Goal: Transaction & Acquisition: Purchase product/service

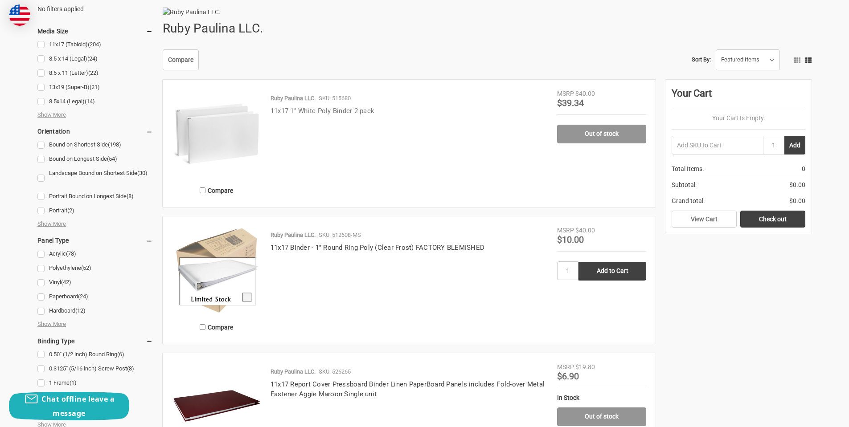
scroll to position [134, 0]
click at [336, 116] on link "11x17 1" White Poly Binder 2-pack" at bounding box center [322, 112] width 104 height 8
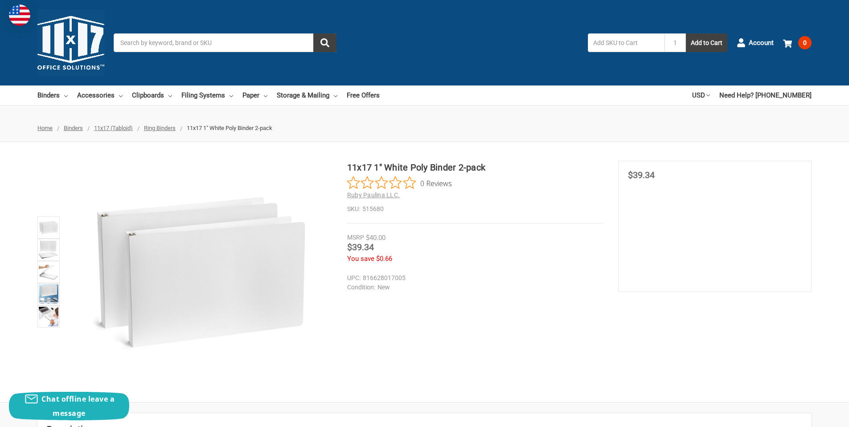
click at [167, 33] on div "Toggle menu Search 1 Add to Cart Account 0 Your Cart Your Cart Is Empty. Total …" at bounding box center [424, 43] width 849 height 86
click at [177, 49] on input "Search" at bounding box center [225, 42] width 223 height 19
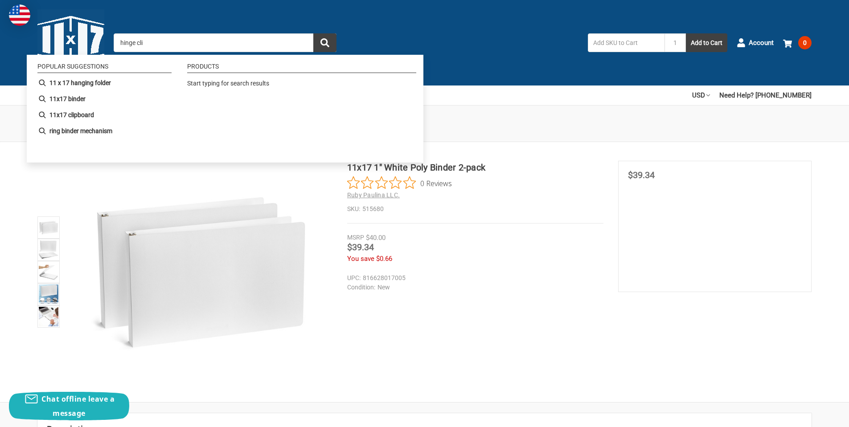
type input "hinge clip"
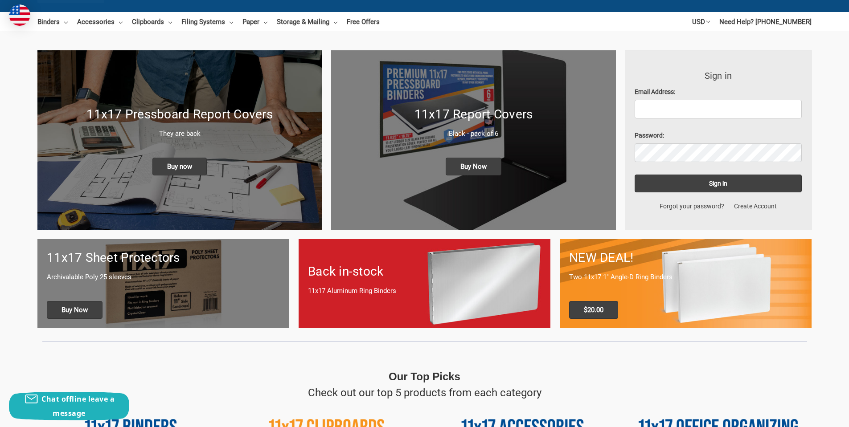
scroll to position [89, 0]
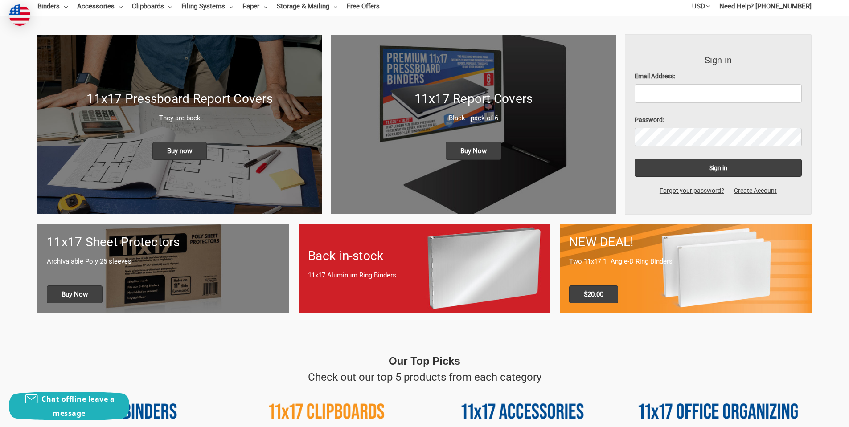
click at [451, 99] on h1 "11x17 Report Covers" at bounding box center [472, 99] width 265 height 19
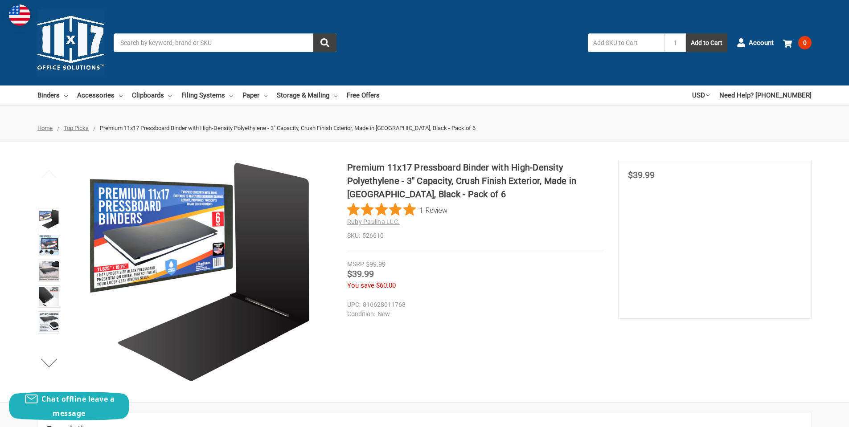
click at [76, 128] on span "Top Picks" at bounding box center [76, 128] width 25 height 7
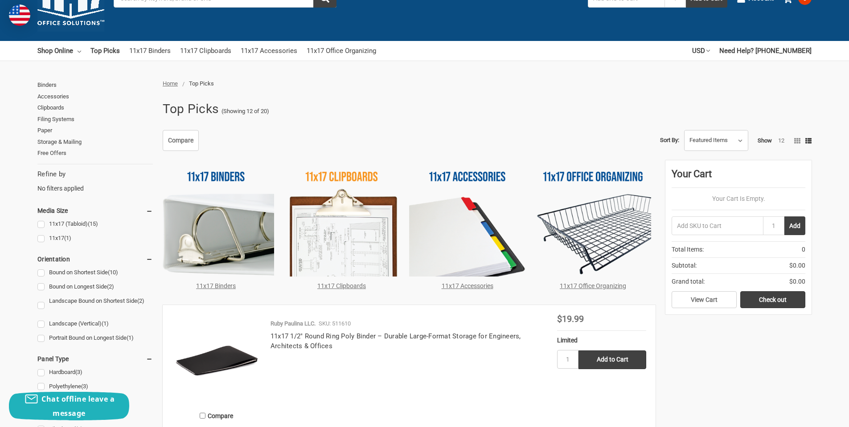
click at [218, 227] on img at bounding box center [216, 218] width 116 height 116
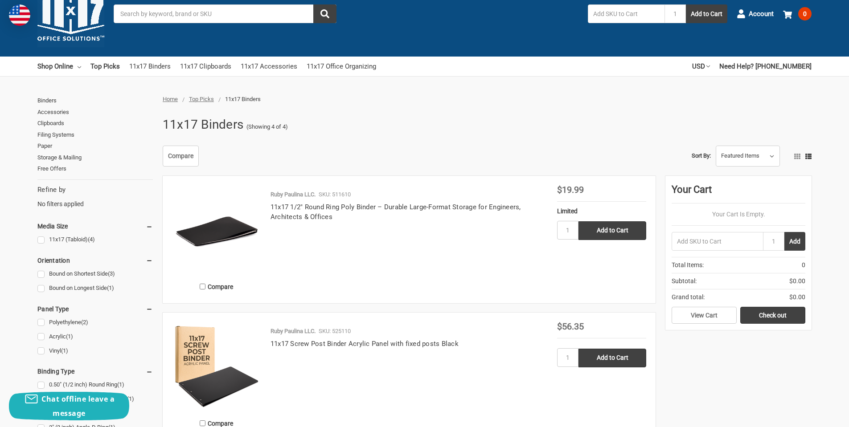
scroll to position [45, 0]
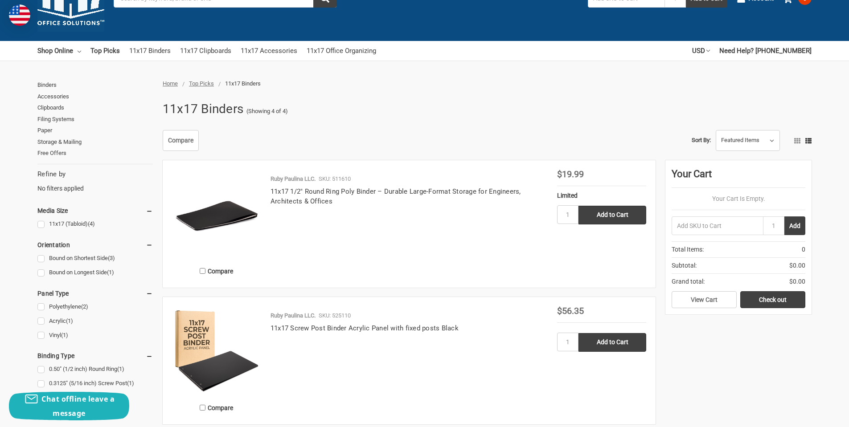
drag, startPoint x: 27, startPoint y: 0, endPoint x: 495, endPoint y: 51, distance: 470.5
click at [495, 51] on nav "Shop Online Binders All Binders 11x17 (Tabloid) All 11x17 (Tabloid) Ring Binder…" at bounding box center [359, 51] width 645 height 20
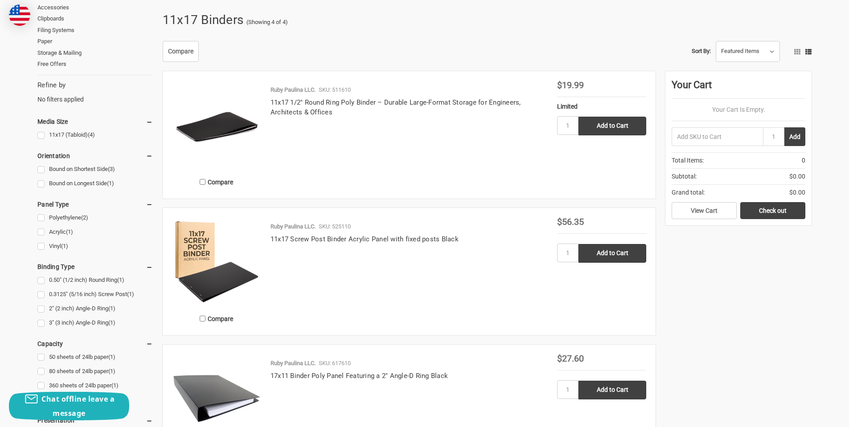
scroll to position [0, 0]
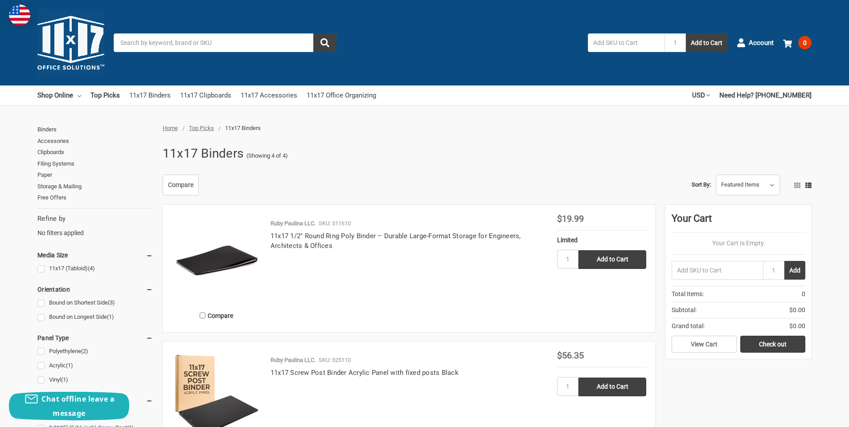
click at [188, 37] on input "Search" at bounding box center [225, 42] width 223 height 19
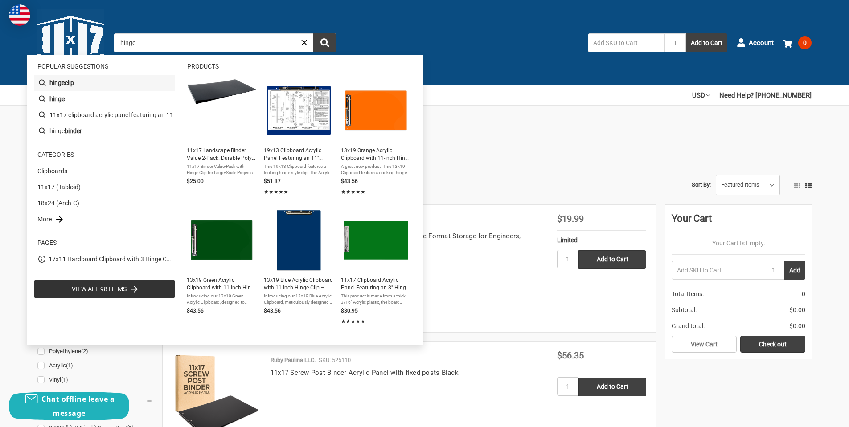
type input "hinge"
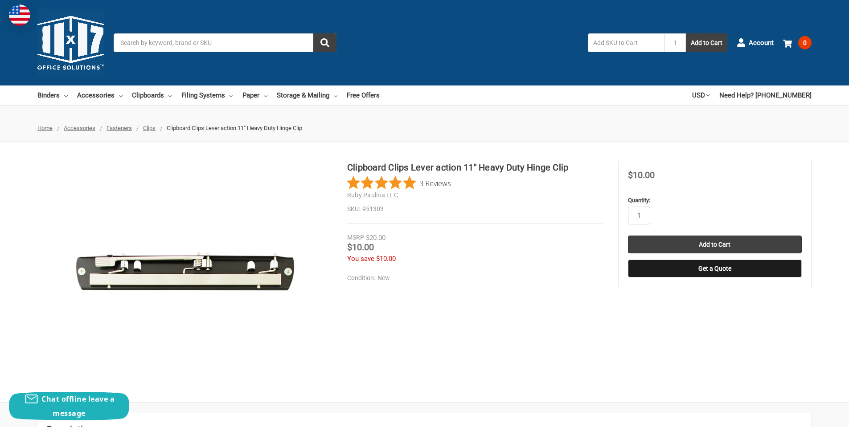
click at [123, 97] on ul "Binders All Binders 11x17 (Tabloid) All 11x17 (Tabloid) Ring Binders Fold-Over …" at bounding box center [208, 96] width 342 height 20
click at [119, 97] on icon at bounding box center [121, 96] width 4 height 4
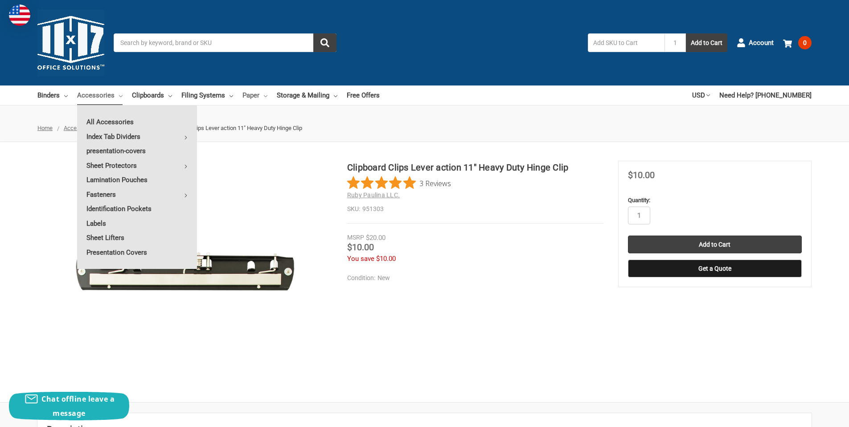
click at [264, 97] on icon at bounding box center [266, 96] width 4 height 4
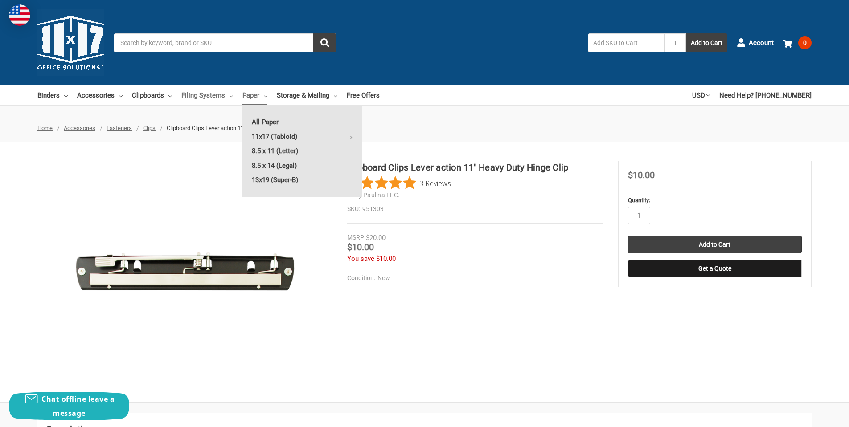
click at [229, 94] on icon at bounding box center [231, 96] width 4 height 4
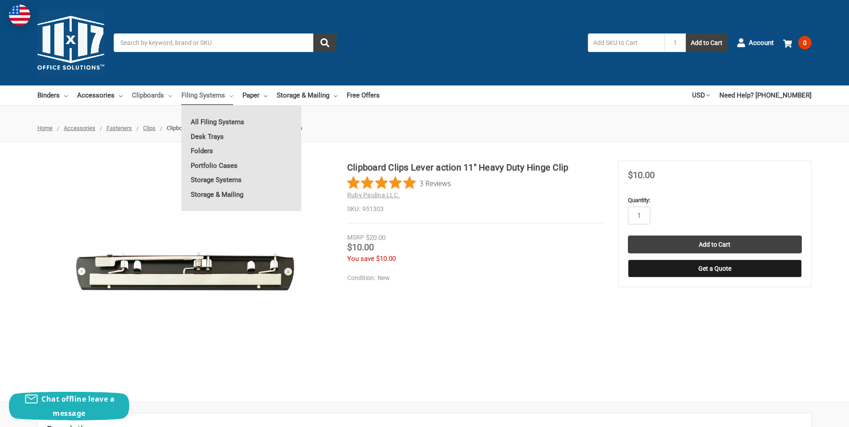
click at [166, 97] on link "Clipboards" at bounding box center [152, 96] width 40 height 20
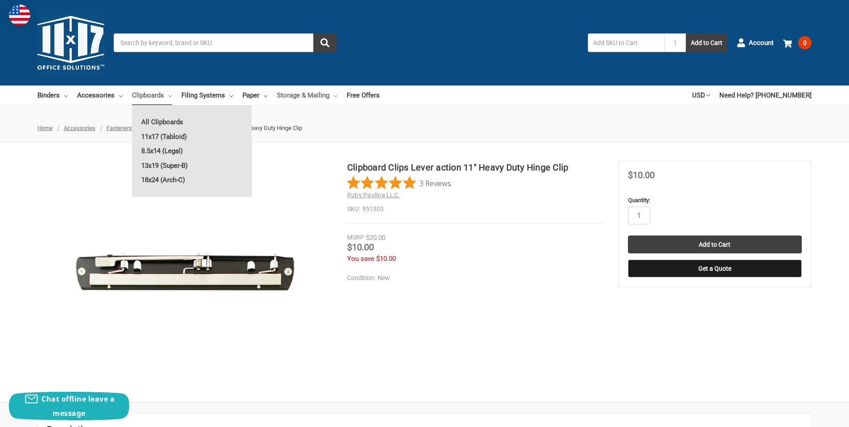
click at [335, 96] on icon at bounding box center [336, 96] width 4 height 4
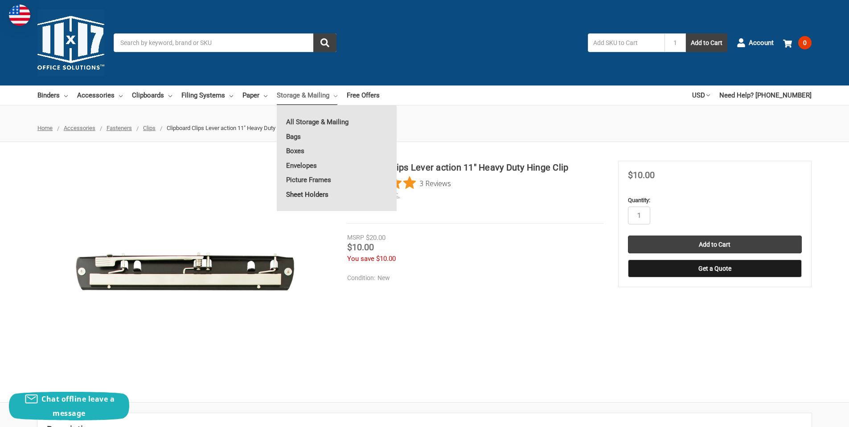
click at [303, 193] on link "Sheet Holders" at bounding box center [337, 195] width 120 height 14
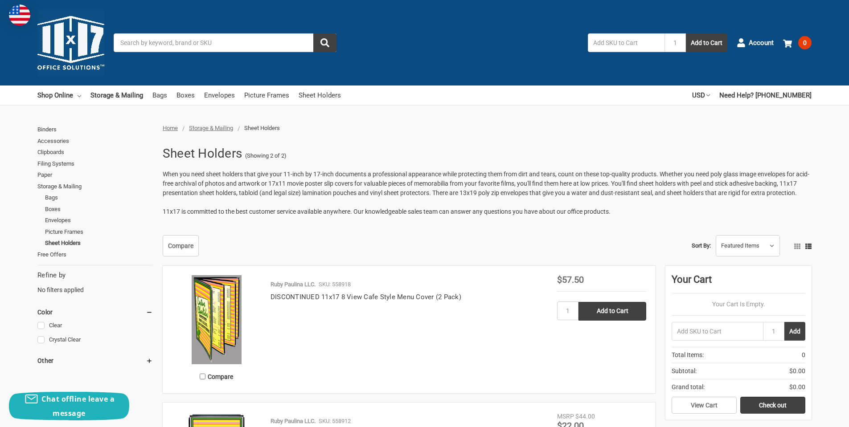
click at [220, 46] on input "Search" at bounding box center [225, 42] width 223 height 19
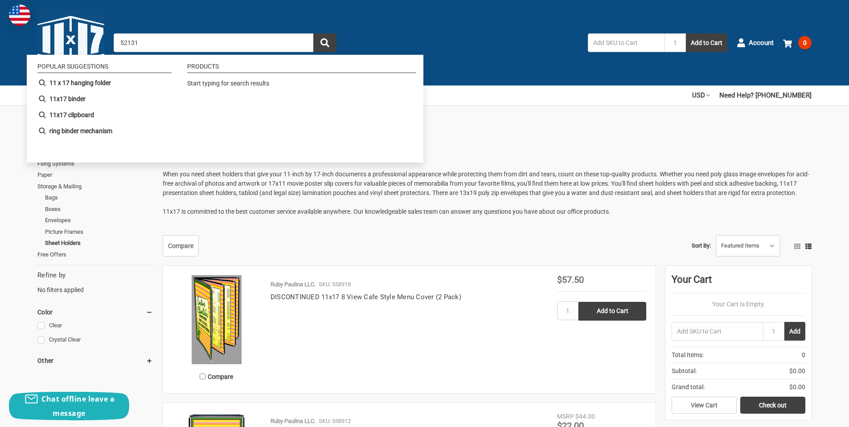
type input "521318"
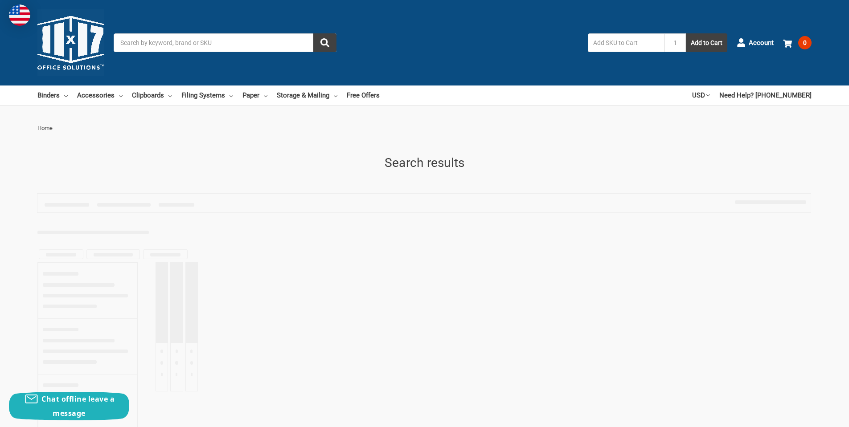
type input "521318"
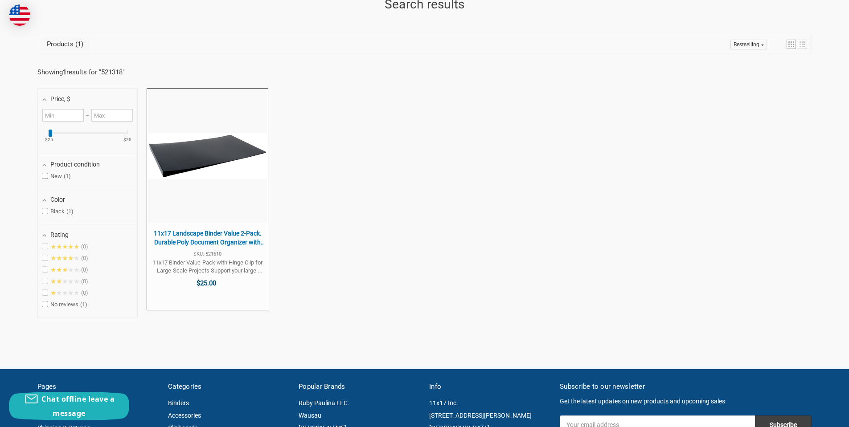
scroll to position [178, 0]
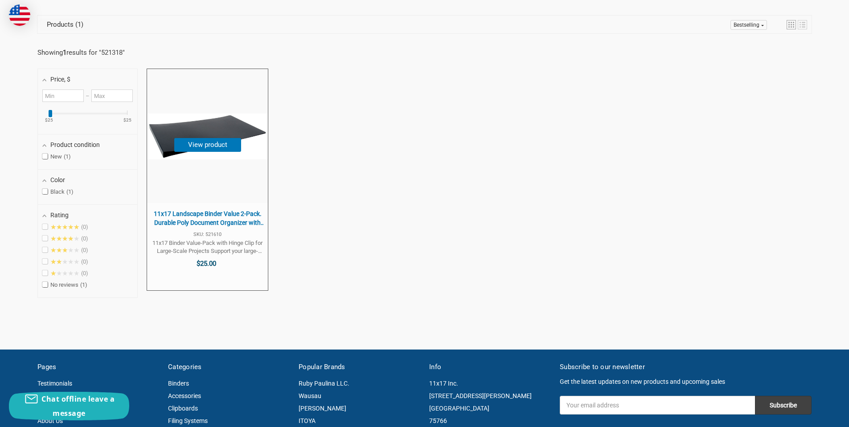
drag, startPoint x: 212, startPoint y: 221, endPoint x: 233, endPoint y: 228, distance: 21.7
click at [212, 221] on span "11x17 Landscape Binder Value 2-Pack. Durable Poly Document Organizer with Reinf…" at bounding box center [207, 218] width 112 height 17
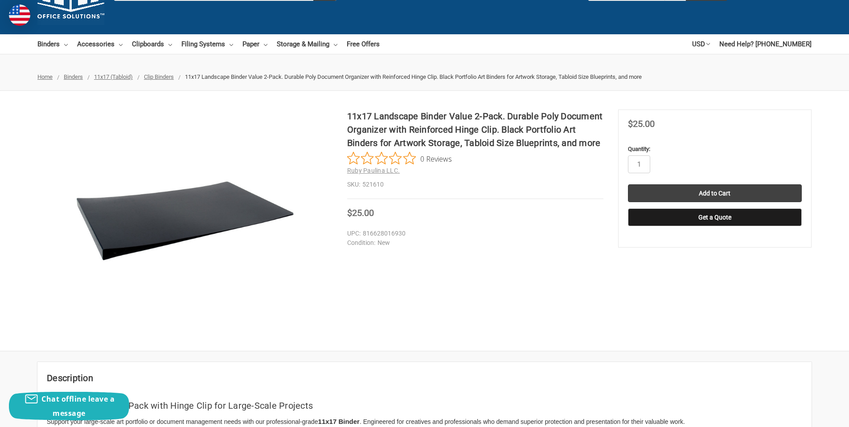
scroll to position [45, 0]
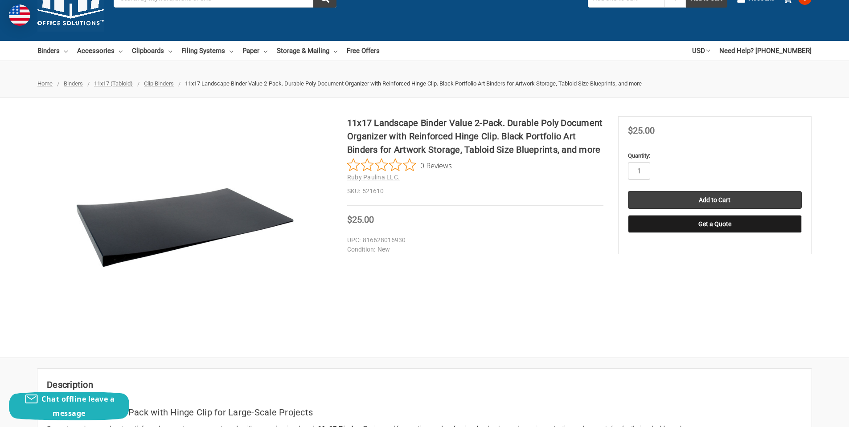
click at [131, 225] on img at bounding box center [185, 227] width 223 height 85
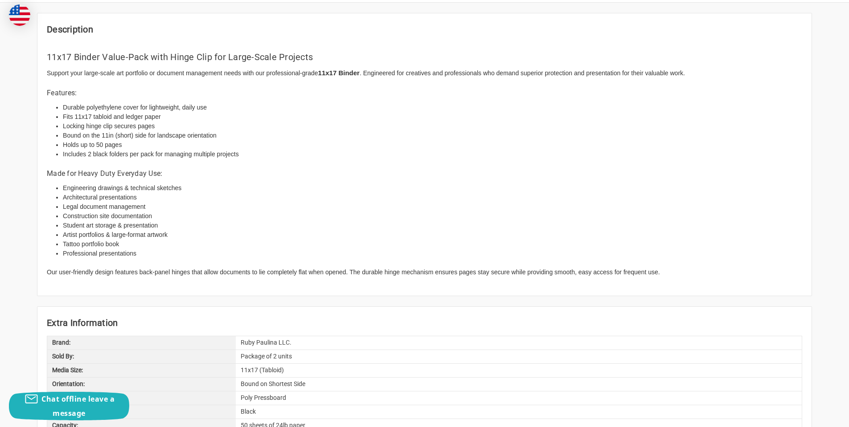
scroll to position [223, 0]
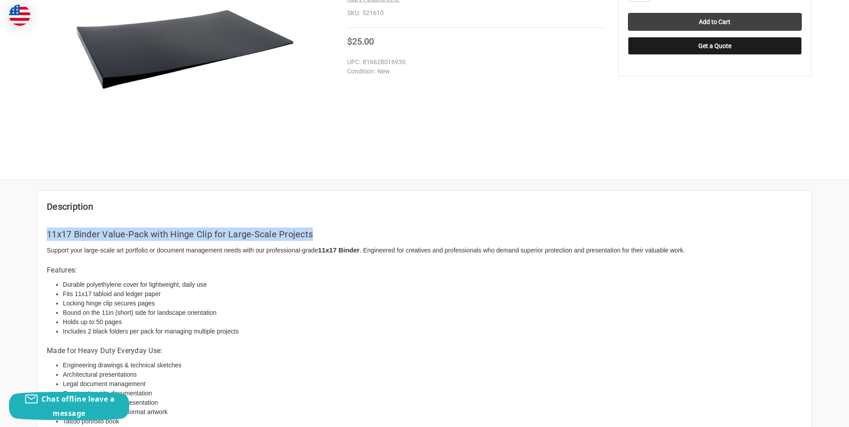
drag, startPoint x: 45, startPoint y: 232, endPoint x: 351, endPoint y: 228, distance: 305.6
click at [351, 228] on article "Description 11x17 Binder Value-Pack with Hinge Clip for Large-Scale Projects Su…" at bounding box center [424, 332] width 774 height 282
copy h2 "11x17 Binder Value-Pack with Hinge Clip for Large-Scale Projects"
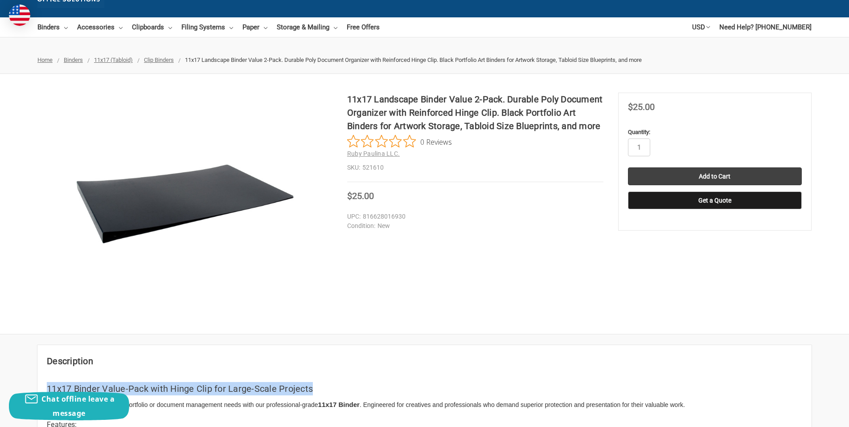
scroll to position [45, 0]
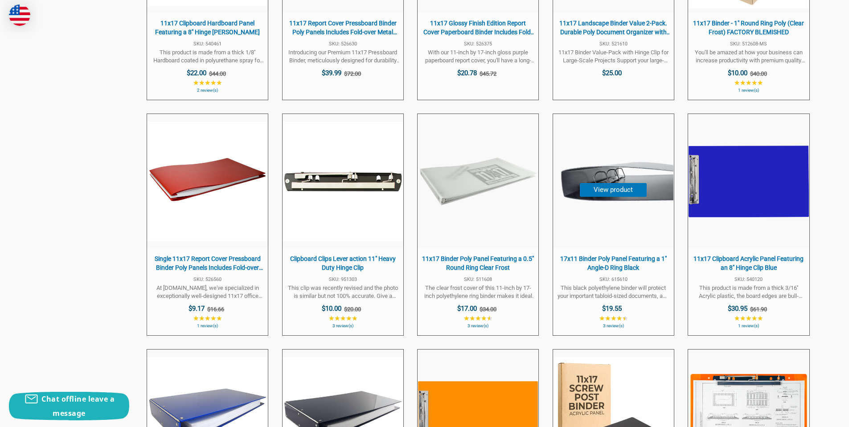
scroll to position [846, 0]
